Goal: Information Seeking & Learning: Learn about a topic

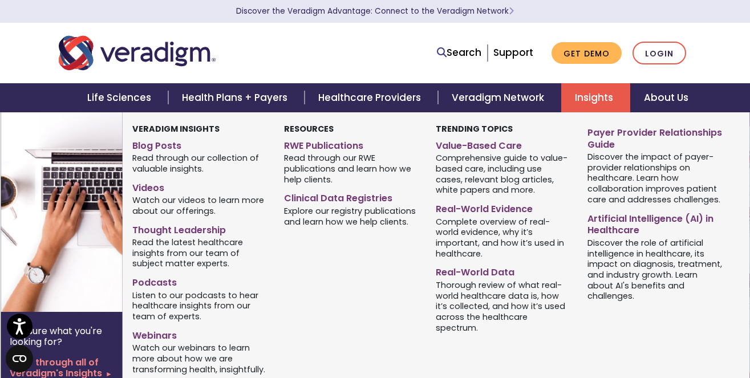
click at [591, 95] on link "Insights" at bounding box center [595, 97] width 69 height 29
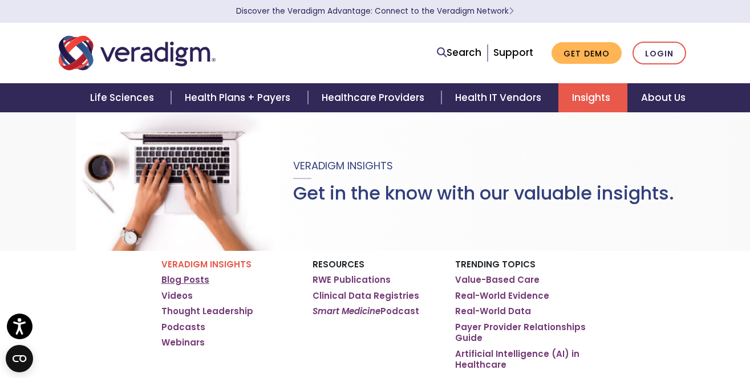
click at [185, 282] on link "Blog Posts" at bounding box center [185, 279] width 48 height 11
click at [185, 277] on link "Blog Posts" at bounding box center [185, 279] width 48 height 11
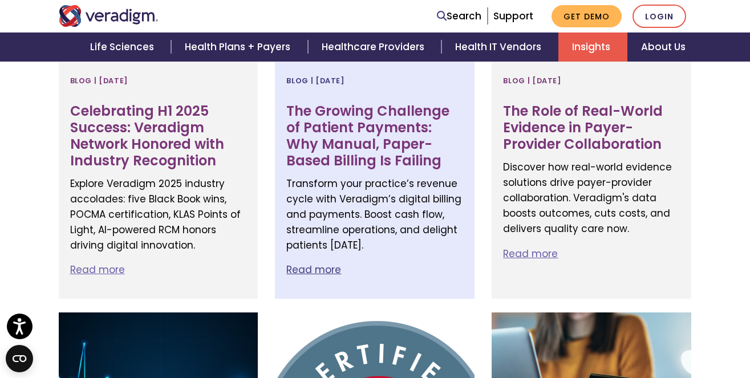
scroll to position [570, 0]
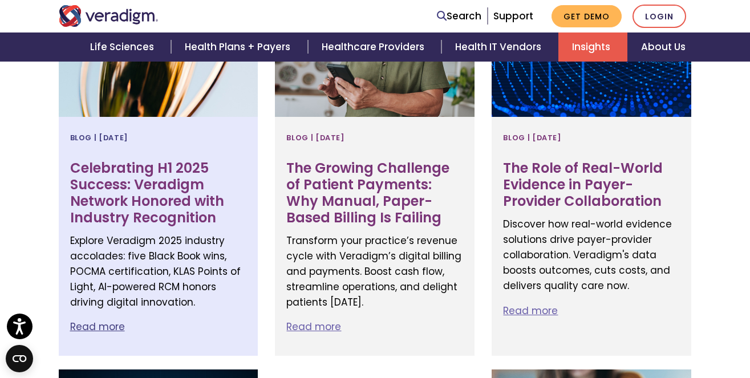
click at [97, 183] on h3 "Celebrating H1 2025 Success: Veradigm Network Honored with Industry Recognition" at bounding box center [158, 193] width 177 height 66
